Goal: Book appointment/travel/reservation

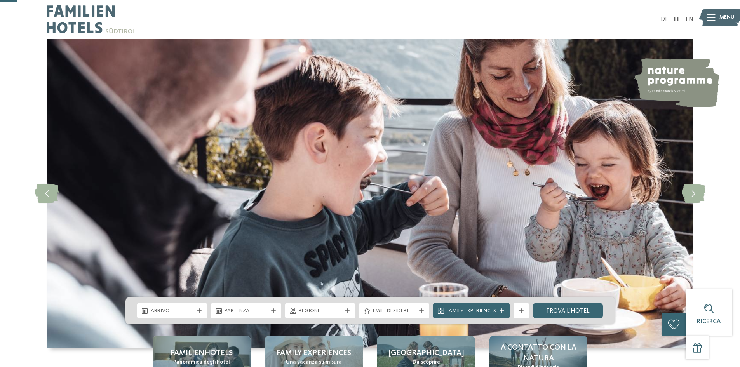
scroll to position [78, 0]
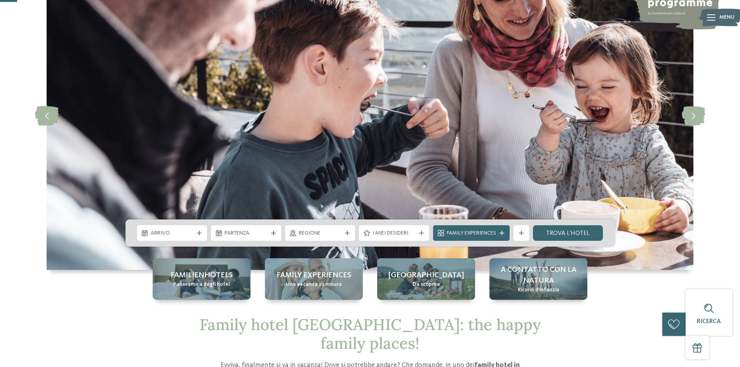
click at [198, 235] on div "Arrivo" at bounding box center [172, 233] width 70 height 16
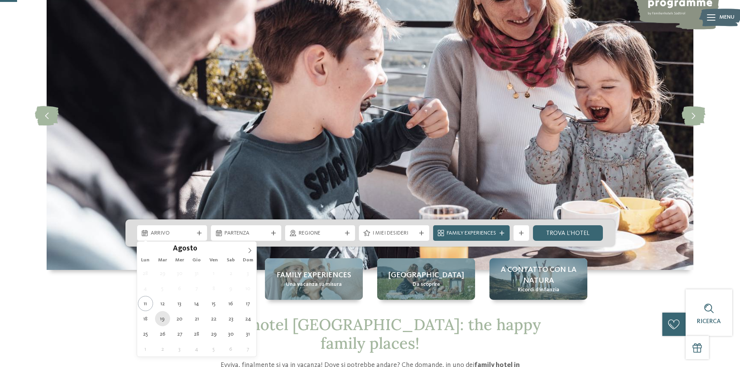
type div "[DATE]"
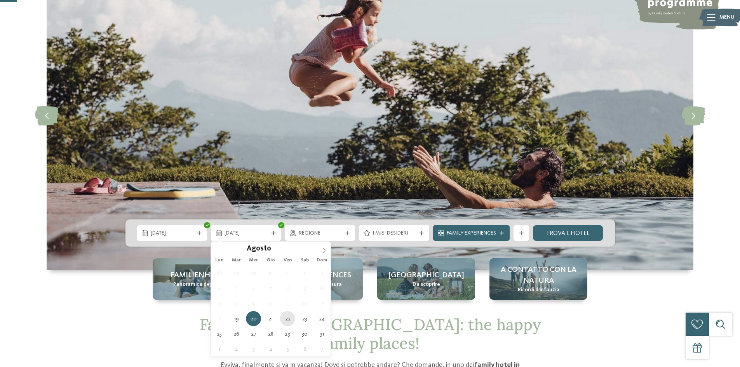
type div "[DATE]"
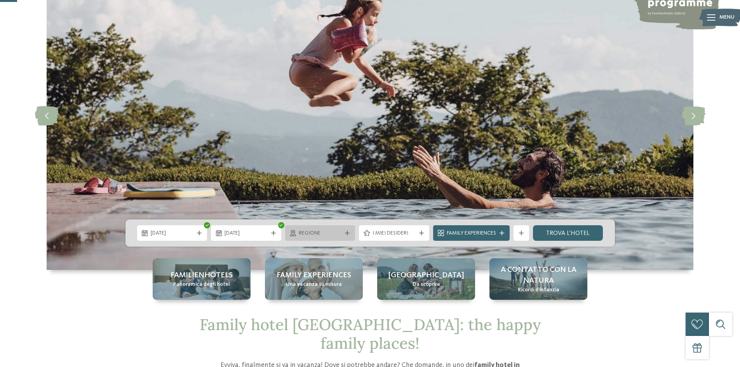
click at [322, 232] on span "Regione" at bounding box center [320, 234] width 43 height 8
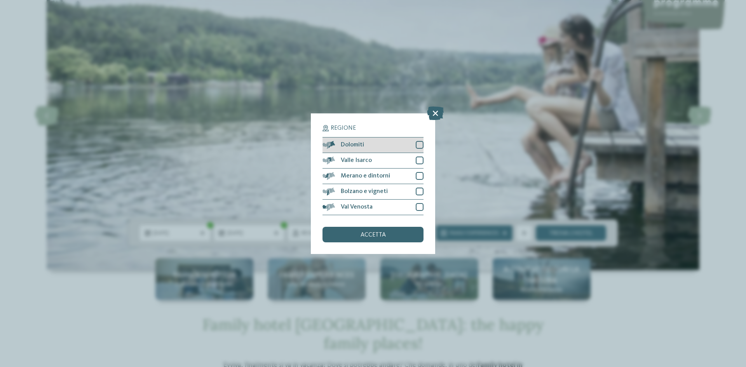
click at [418, 141] on div "Dolomiti" at bounding box center [372, 146] width 101 height 16
click at [372, 232] on span "accetta" at bounding box center [373, 235] width 25 height 6
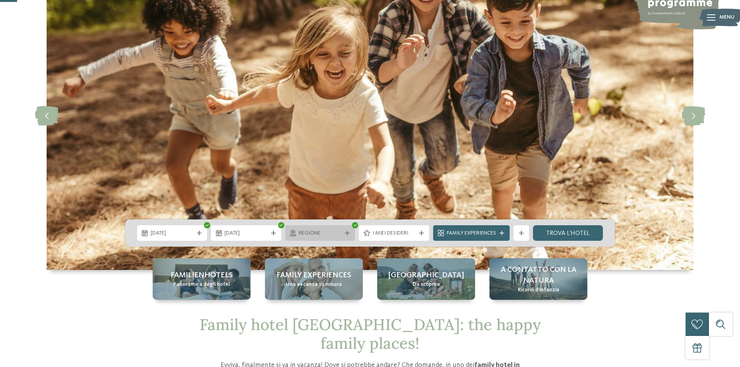
click at [326, 232] on span "Regione" at bounding box center [320, 234] width 43 height 8
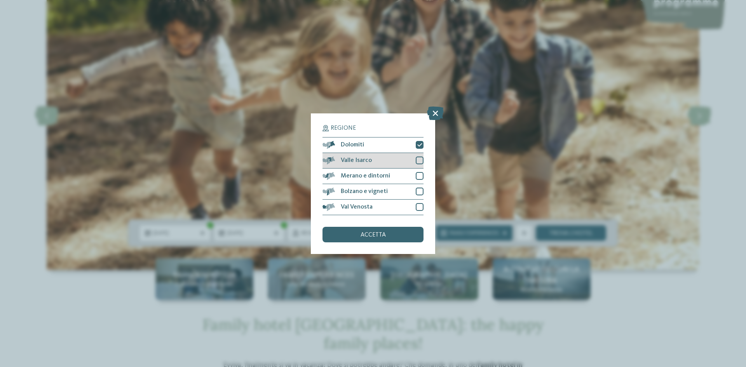
click at [422, 159] on div at bounding box center [420, 161] width 8 height 8
click at [420, 174] on div at bounding box center [420, 176] width 8 height 8
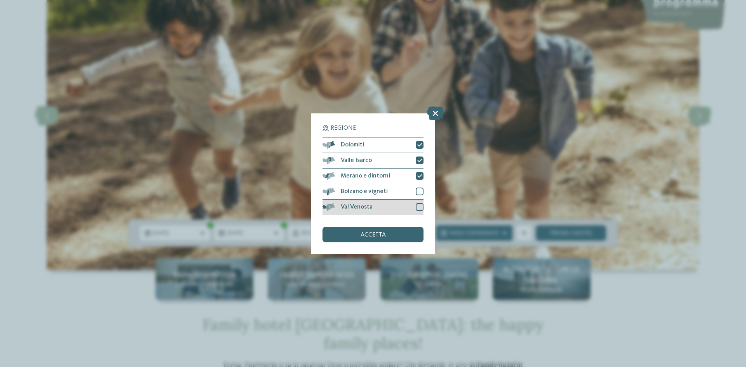
drag, startPoint x: 418, startPoint y: 189, endPoint x: 419, endPoint y: 202, distance: 13.2
click at [418, 190] on div at bounding box center [420, 192] width 8 height 8
click at [420, 207] on div at bounding box center [420, 207] width 8 height 8
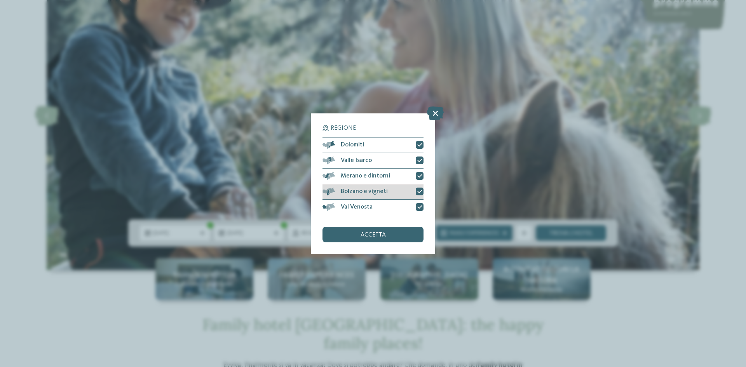
click at [417, 190] on icon at bounding box center [419, 191] width 5 height 5
click at [417, 180] on div at bounding box center [420, 176] width 8 height 8
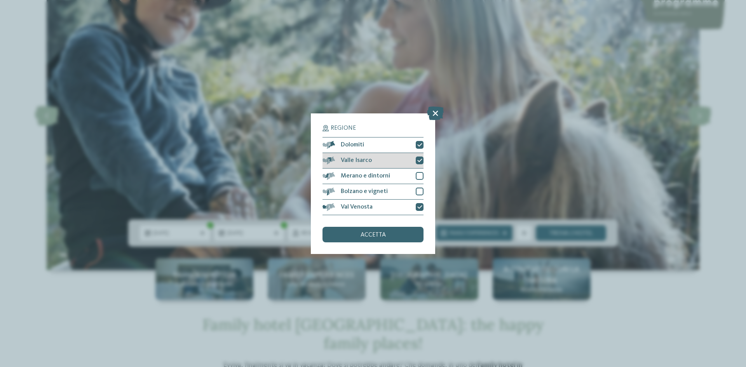
click at [419, 164] on div "Valle Isarco" at bounding box center [372, 161] width 101 height 16
click at [382, 227] on div "accetta" at bounding box center [372, 235] width 101 height 16
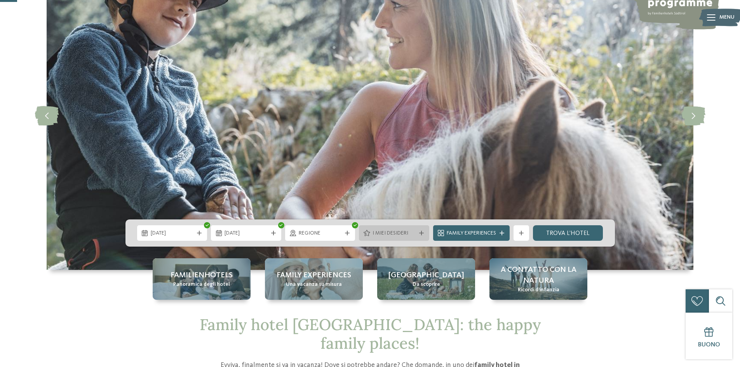
click at [398, 232] on span "I miei desideri" at bounding box center [394, 234] width 43 height 8
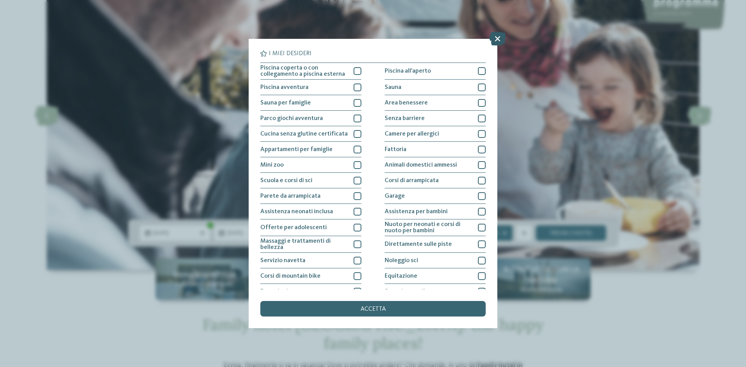
click at [495, 40] on icon at bounding box center [497, 39] width 17 height 14
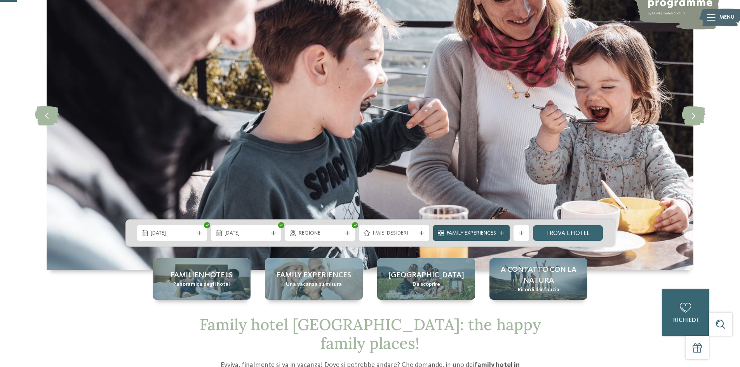
click at [472, 233] on span "Family Experiences" at bounding box center [471, 234] width 49 height 8
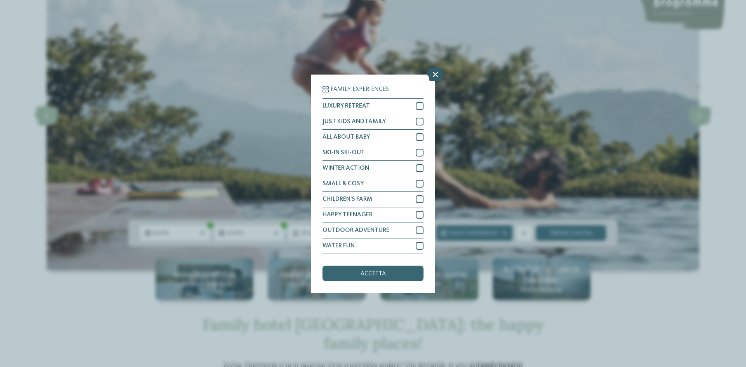
click at [436, 77] on icon at bounding box center [435, 74] width 17 height 14
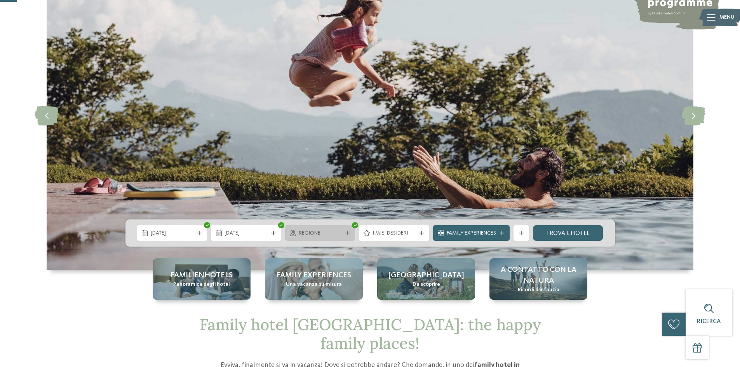
click at [347, 232] on icon at bounding box center [347, 233] width 5 height 5
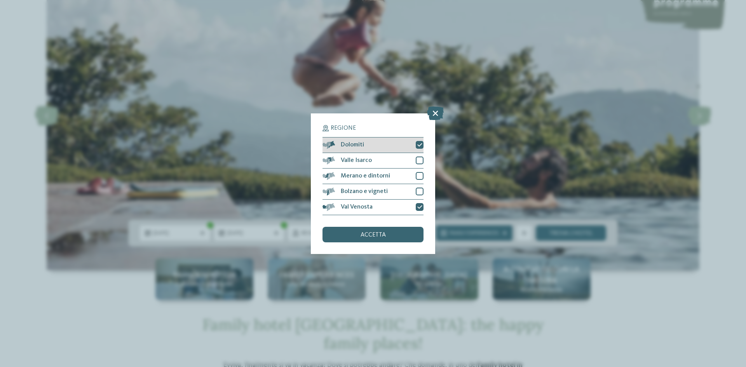
click at [420, 145] on icon at bounding box center [419, 145] width 5 height 5
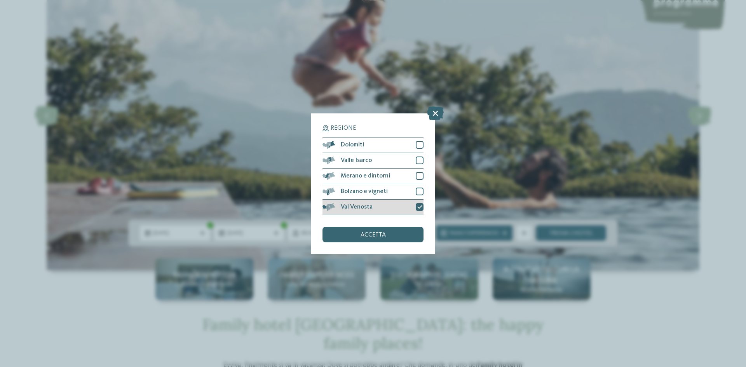
click at [418, 207] on icon at bounding box center [419, 207] width 5 height 5
click at [435, 111] on icon at bounding box center [435, 113] width 17 height 14
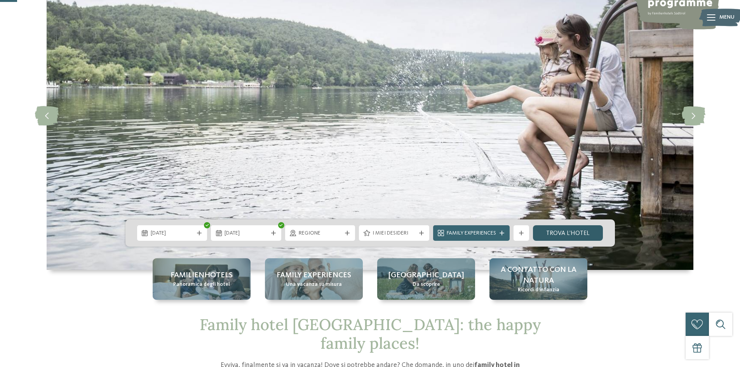
click at [566, 232] on link "trova l’hotel" at bounding box center [568, 233] width 70 height 16
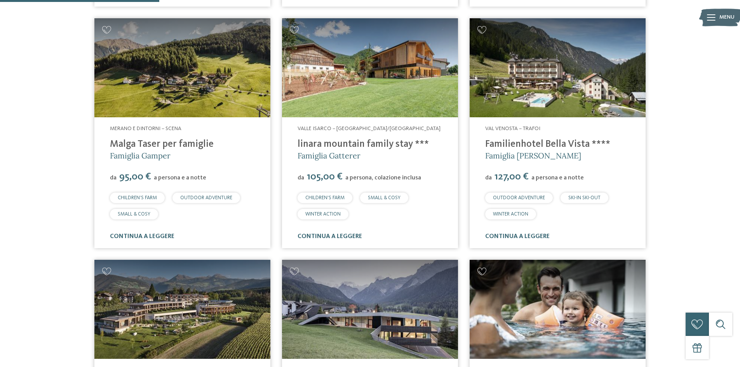
scroll to position [566, 0]
click at [148, 141] on link "Malga Taser per famiglie" at bounding box center [162, 144] width 104 height 10
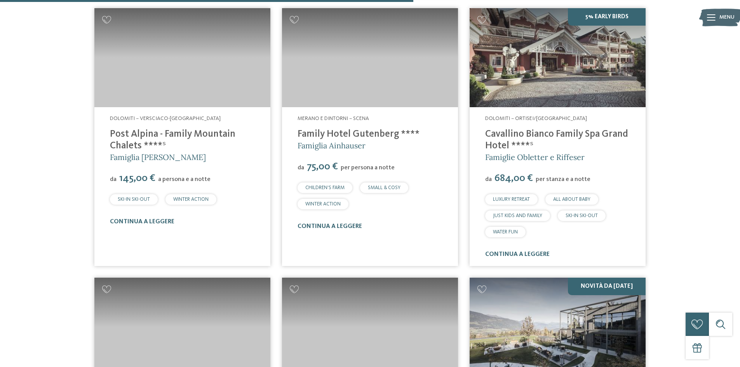
scroll to position [1343, 0]
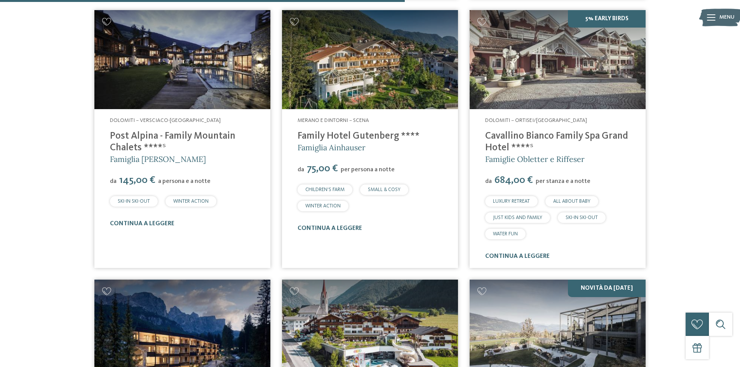
click at [344, 134] on link "Family Hotel Gutenberg ****" at bounding box center [359, 136] width 122 height 10
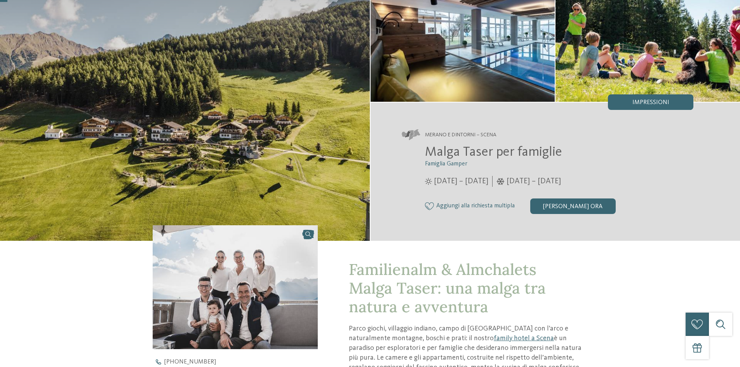
scroll to position [78, 0]
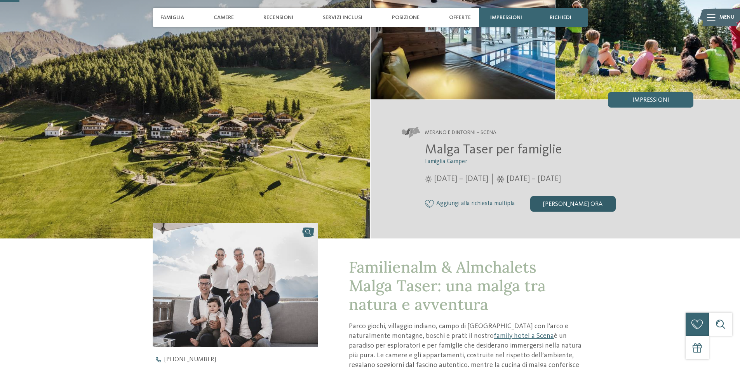
click at [561, 206] on div "[PERSON_NAME] ora" at bounding box center [572, 204] width 85 height 16
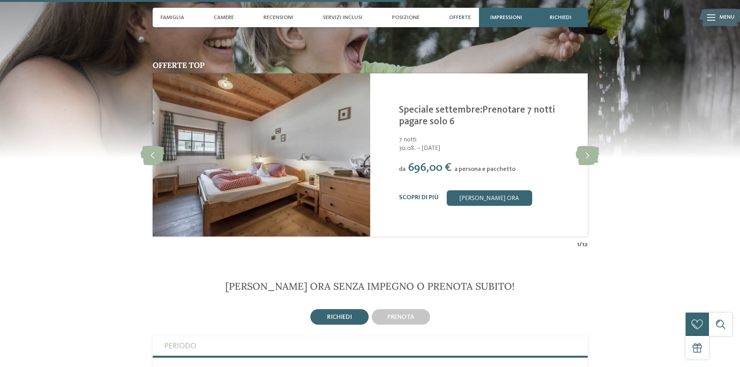
scroll to position [1417, 0]
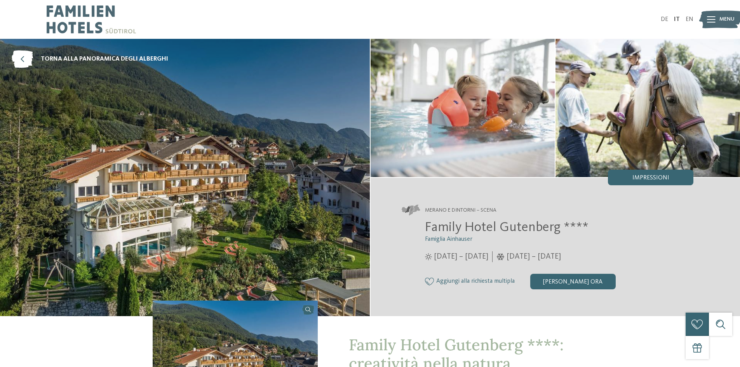
click at [715, 21] on icon at bounding box center [711, 19] width 9 height 6
